Goal: Task Accomplishment & Management: Manage account settings

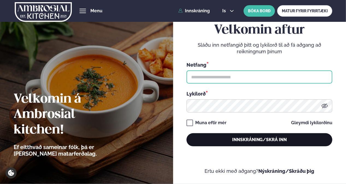
type input "**********"
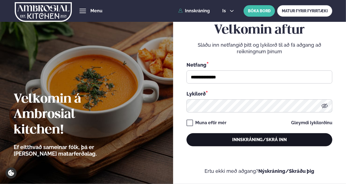
click at [254, 141] on button "Innskráning/Skrá inn" at bounding box center [259, 139] width 146 height 13
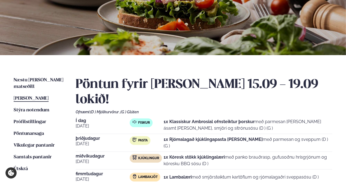
scroll to position [64, 0]
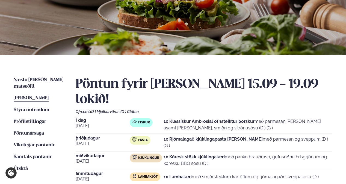
click at [194, 136] on strong "1x Rjómalagað kjúklingapasta [PERSON_NAME]" at bounding box center [213, 138] width 99 height 5
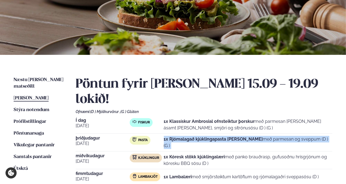
click at [194, 136] on strong "1x Rjómalagað kjúklingapasta [PERSON_NAME]" at bounding box center [213, 138] width 99 height 5
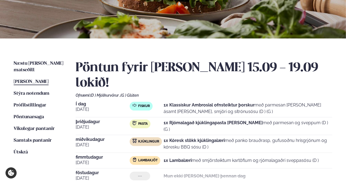
drag, startPoint x: 194, startPoint y: 127, endPoint x: 178, endPoint y: 125, distance: 15.7
click at [178, 138] on strong "1x Kóresk stökk kjúklingalæri" at bounding box center [194, 140] width 61 height 5
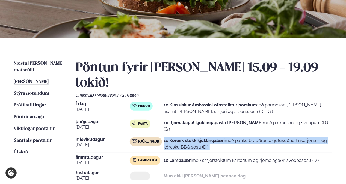
click at [178, 138] on strong "1x Kóresk stökk kjúklingalæri" at bounding box center [194, 140] width 61 height 5
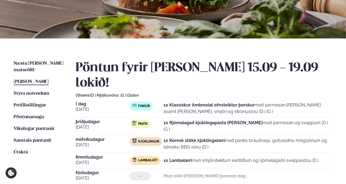
drag, startPoint x: 178, startPoint y: 125, endPoint x: 171, endPoint y: 141, distance: 18.0
click at [171, 158] on strong "1x Lambalæri" at bounding box center [178, 160] width 28 height 5
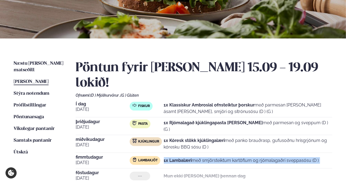
click at [171, 158] on strong "1x Lambalæri" at bounding box center [178, 160] width 28 height 5
drag, startPoint x: 171, startPoint y: 141, endPoint x: 169, endPoint y: 144, distance: 3.2
click at [169, 158] on strong "1x Lambalæri" at bounding box center [178, 160] width 28 height 5
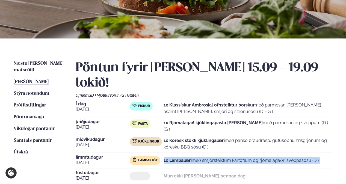
drag, startPoint x: 169, startPoint y: 144, endPoint x: 173, endPoint y: 144, distance: 3.8
click at [173, 158] on strong "1x Lambalæri" at bounding box center [178, 160] width 28 height 5
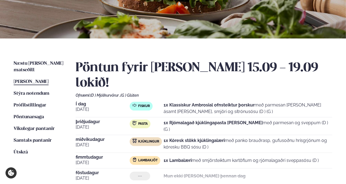
click at [192, 102] on p "1x Klassískur Ambrosial ofnsteiktur þorskur með parmesan [PERSON_NAME] ásamt [P…" at bounding box center [248, 108] width 169 height 13
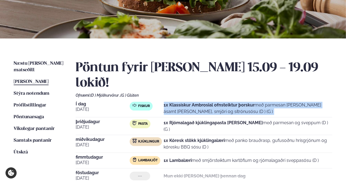
click at [192, 102] on p "1x Klassískur Ambrosial ofnsteiktur þorskur með parmesan [PERSON_NAME] ásamt [P…" at bounding box center [248, 108] width 169 height 13
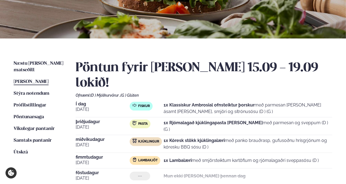
drag, startPoint x: 192, startPoint y: 96, endPoint x: 184, endPoint y: 105, distance: 12.6
click at [184, 119] on div "1x Rjómalagað kjúklingapasta [PERSON_NAME] með parmesan og sveppum (D ) (G )" at bounding box center [248, 125] width 169 height 13
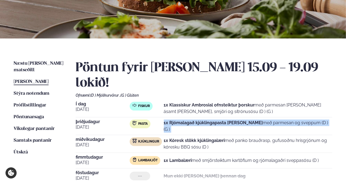
click at [184, 119] on div "1x Rjómalagað kjúklingapasta [PERSON_NAME] með parmesan og sveppum (D ) (G )" at bounding box center [248, 125] width 169 height 13
drag, startPoint x: 184, startPoint y: 105, endPoint x: 181, endPoint y: 109, distance: 4.4
click at [181, 120] on strong "1x Rjómalagað kjúklingapasta [PERSON_NAME]" at bounding box center [213, 122] width 99 height 5
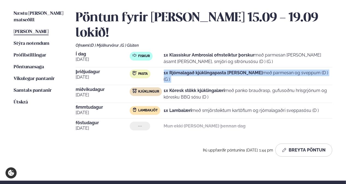
scroll to position [132, 0]
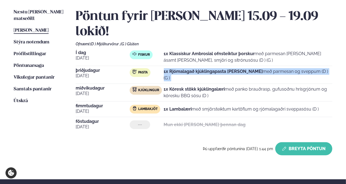
click at [290, 142] on button "Breyta Pöntun" at bounding box center [303, 148] width 57 height 13
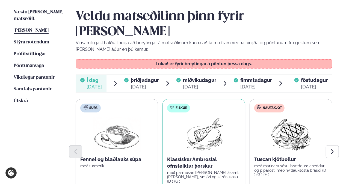
click at [141, 83] on div "[DATE]" at bounding box center [145, 86] width 28 height 7
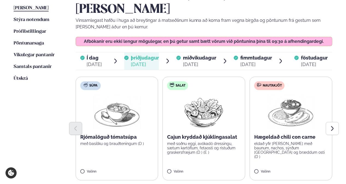
scroll to position [155, 0]
click at [334, 122] on button "Next slide" at bounding box center [331, 128] width 13 height 13
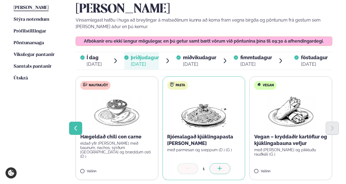
click at [77, 125] on icon "Previous slide" at bounding box center [76, 128] width 6 height 6
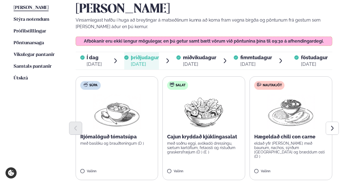
click at [201, 61] on div "[DATE]" at bounding box center [199, 64] width 33 height 7
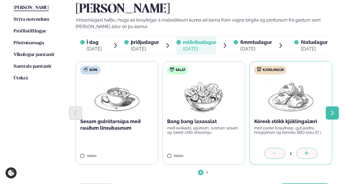
click at [327, 106] on button "Next slide" at bounding box center [331, 112] width 13 height 13
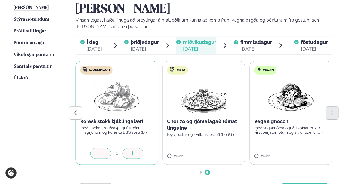
click at [252, 46] on div "[DATE]" at bounding box center [256, 49] width 32 height 7
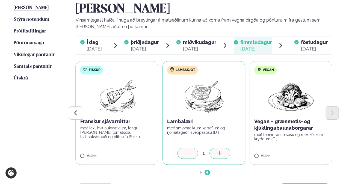
click at [142, 46] on div "[DATE]" at bounding box center [145, 49] width 28 height 7
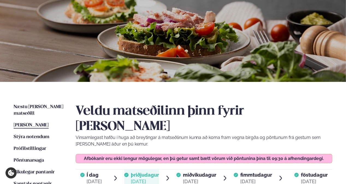
scroll to position [37, 0]
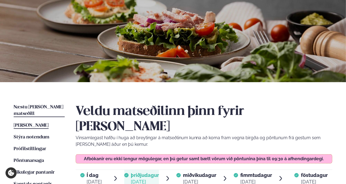
click at [53, 107] on span "Næstu [PERSON_NAME] matseðill" at bounding box center [39, 110] width 50 height 11
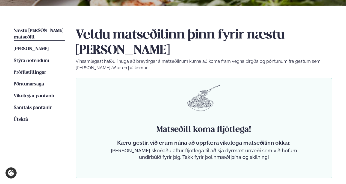
scroll to position [115, 0]
